Goal: Information Seeking & Learning: Learn about a topic

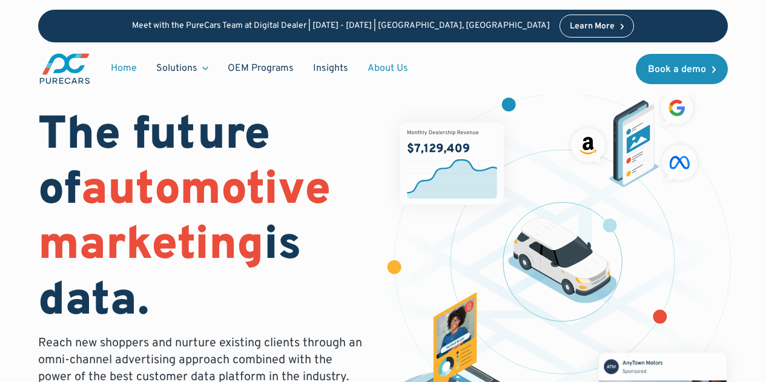
click at [384, 69] on link "About Us" at bounding box center [388, 68] width 60 height 23
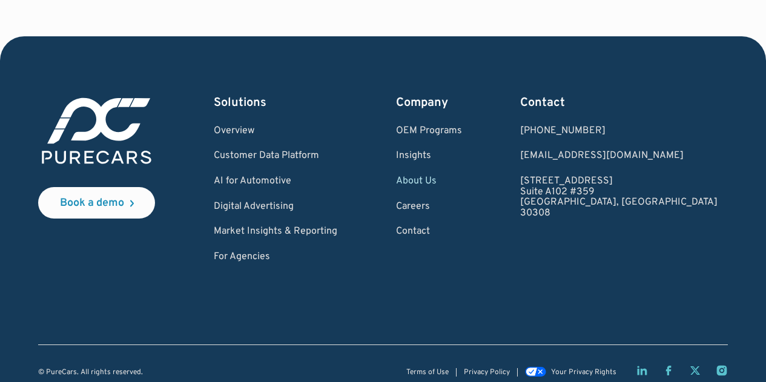
scroll to position [3434, 0]
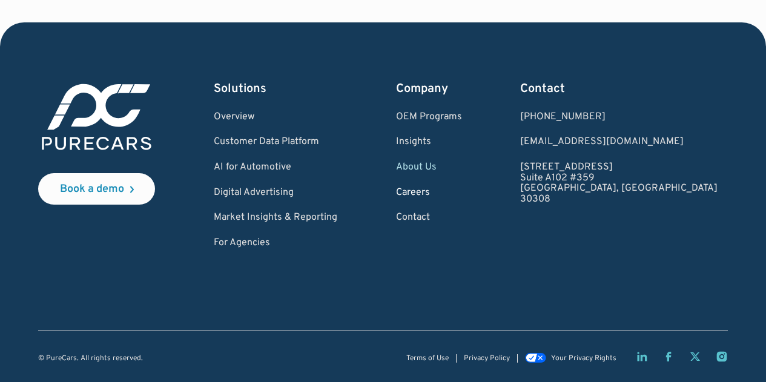
click at [462, 192] on link "Careers" at bounding box center [429, 193] width 66 height 11
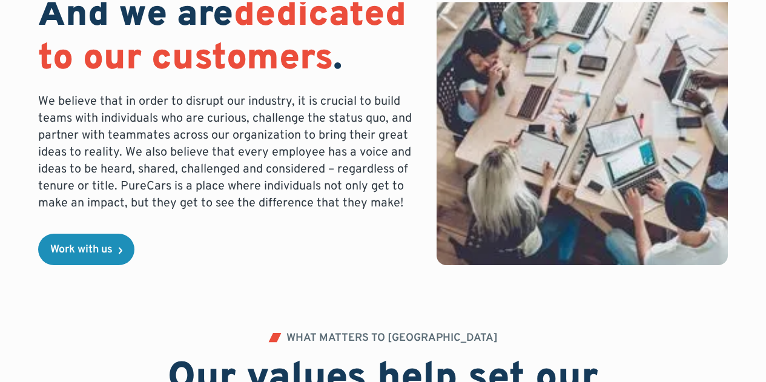
scroll to position [424, 0]
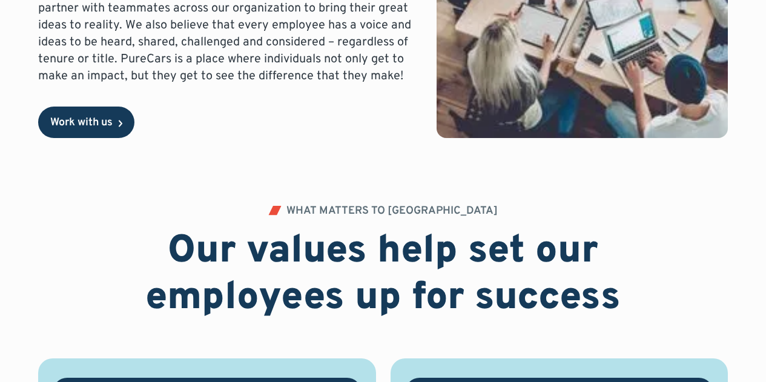
click at [90, 117] on div "Work with us" at bounding box center [81, 122] width 62 height 11
